Goal: Navigation & Orientation: Find specific page/section

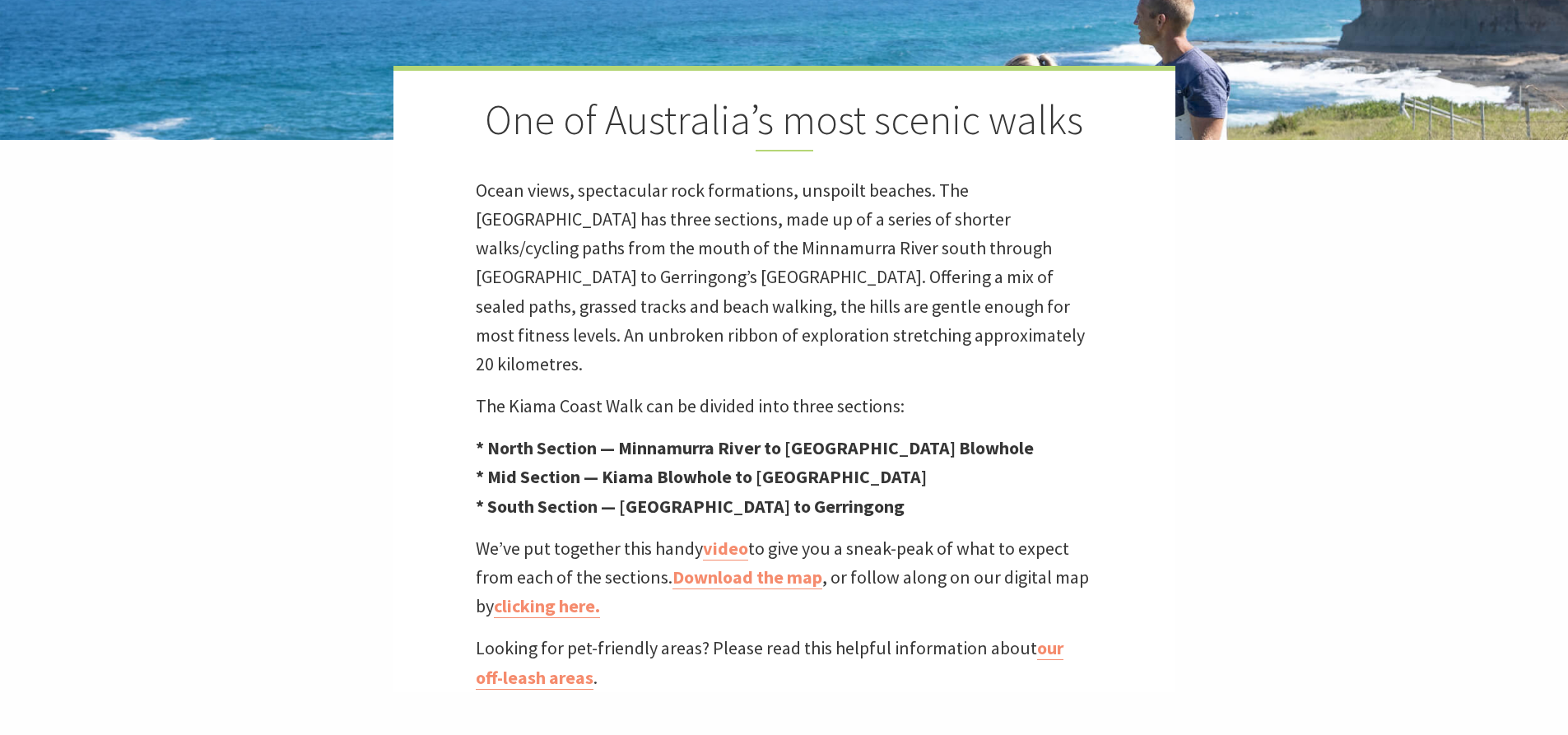
scroll to position [494, 0]
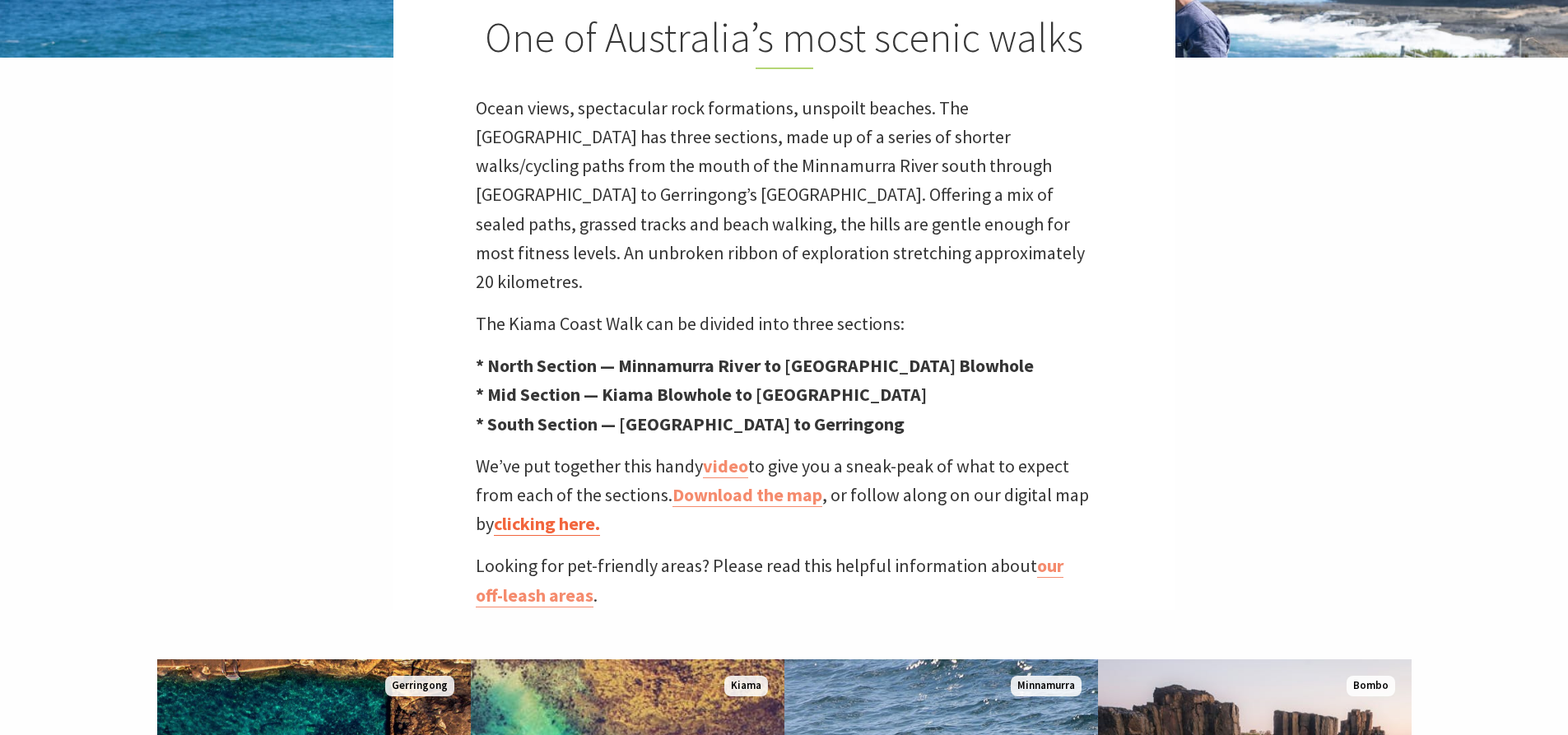
click at [558, 512] on link "clicking here." at bounding box center [547, 524] width 106 height 24
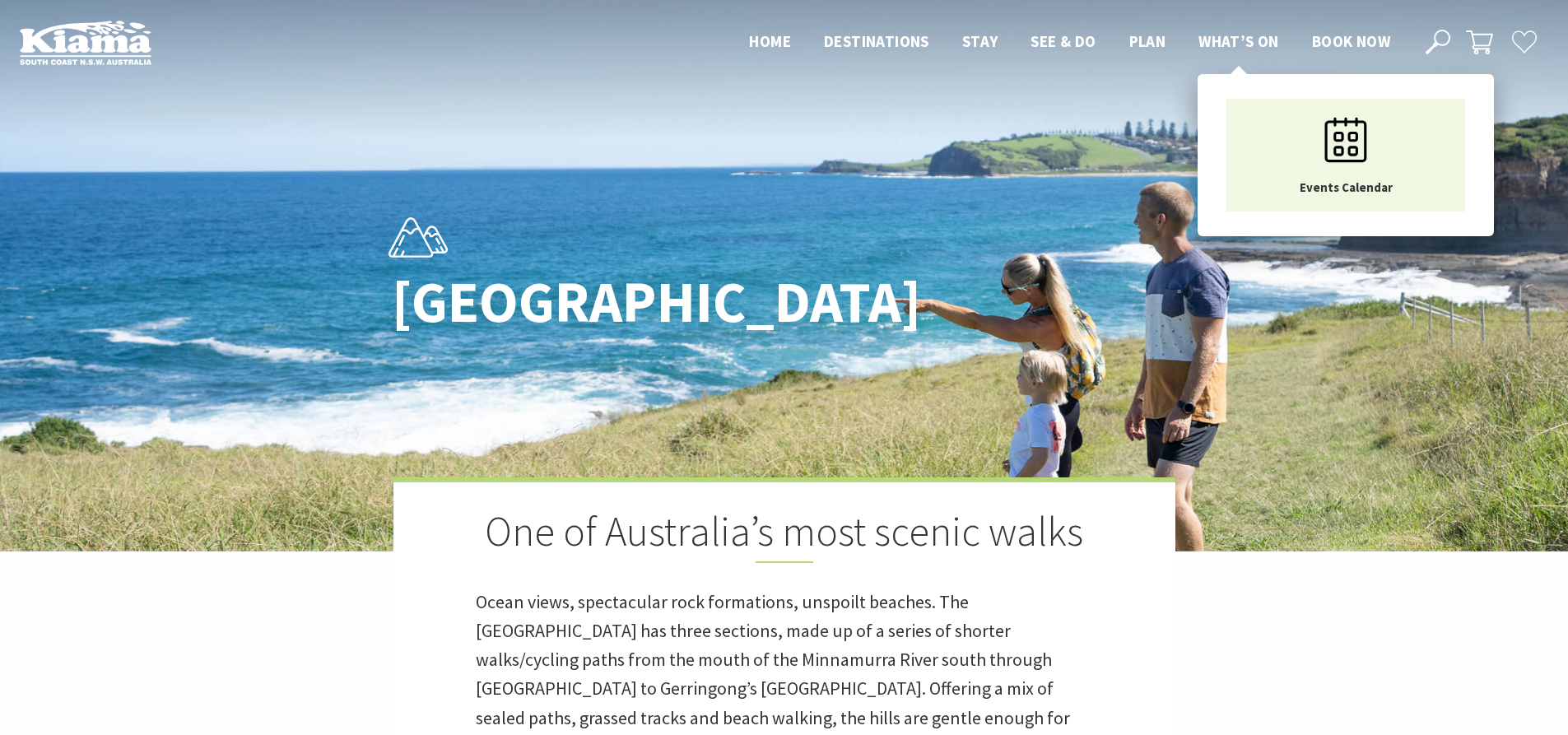
click at [1248, 43] on span "What’s On" at bounding box center [1239, 42] width 81 height 20
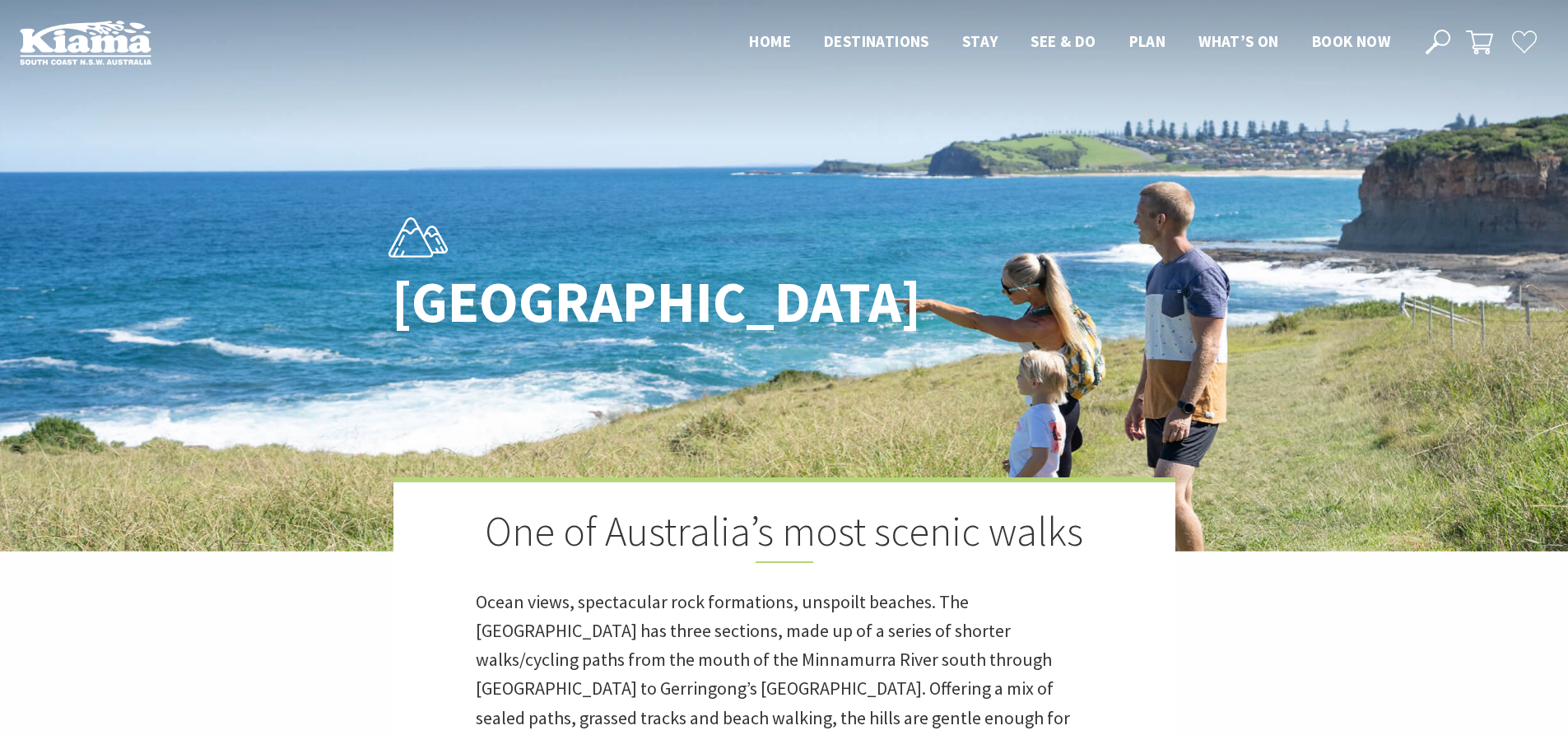
scroll to position [536, 1589]
